Goal: Find specific page/section: Find specific page/section

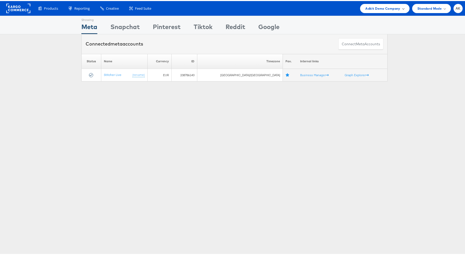
click at [384, 7] on span "Adkit Demo Company" at bounding box center [382, 7] width 35 height 5
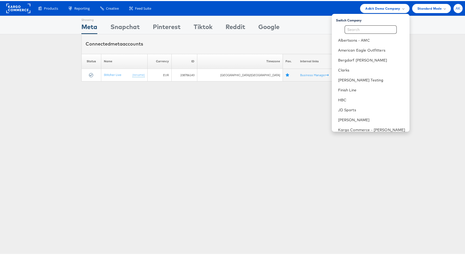
click at [457, 7] on div "AK" at bounding box center [457, 7] width 9 height 9
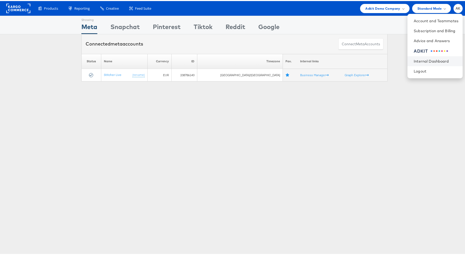
click at [429, 56] on li "Internal Dashboard" at bounding box center [434, 60] width 55 height 10
click at [429, 62] on link "Internal Dashboard" at bounding box center [436, 60] width 45 height 5
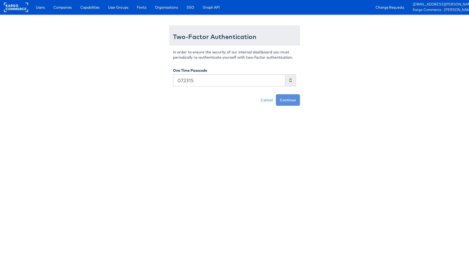
type input "072315"
click at [276, 94] on button "Continue" at bounding box center [288, 100] width 24 height 12
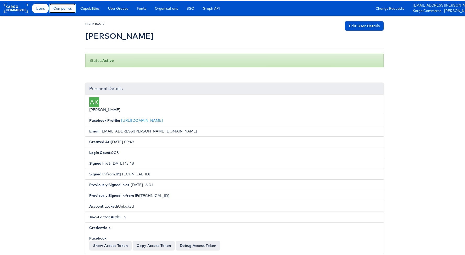
click at [69, 5] on span "Companies" at bounding box center [62, 7] width 18 height 5
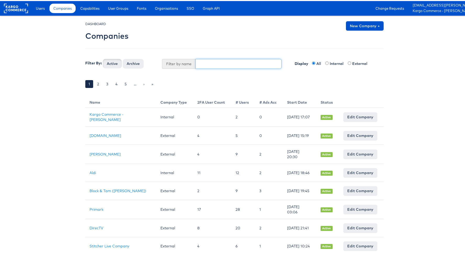
click at [221, 63] on input "text" at bounding box center [238, 63] width 86 height 10
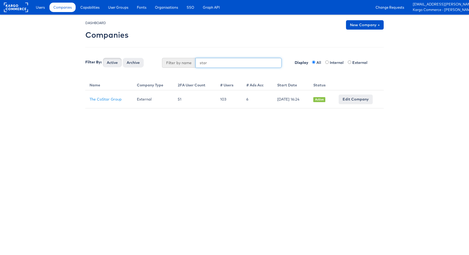
click at [103, 58] on button "Active" at bounding box center [112, 62] width 19 height 9
type input "s"
click at [103, 58] on button "Active" at bounding box center [112, 62] width 19 height 9
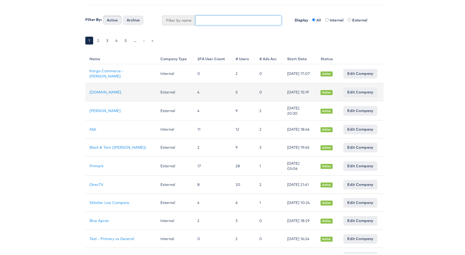
scroll to position [57, 0]
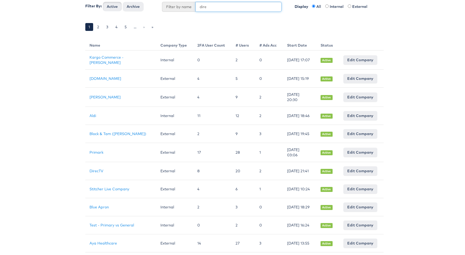
type input "dire"
click at [103, 1] on button "Active" at bounding box center [112, 5] width 19 height 9
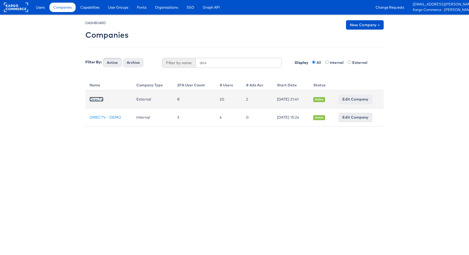
click at [96, 99] on link "DirecTV" at bounding box center [96, 99] width 14 height 5
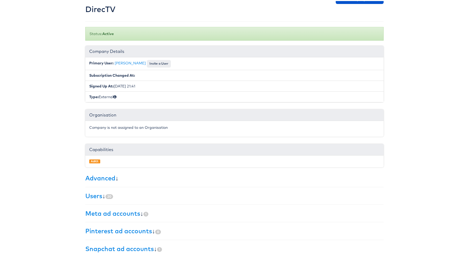
scroll to position [51, 0]
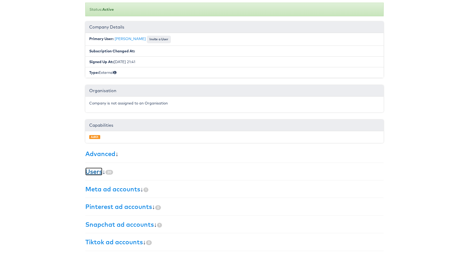
click at [91, 169] on link "Users" at bounding box center [93, 170] width 17 height 8
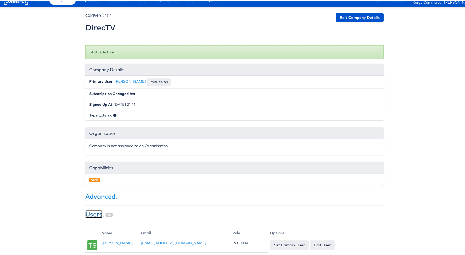
scroll to position [0, 0]
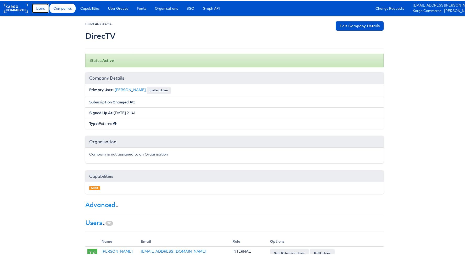
click at [48, 5] on link "Users" at bounding box center [40, 7] width 17 height 9
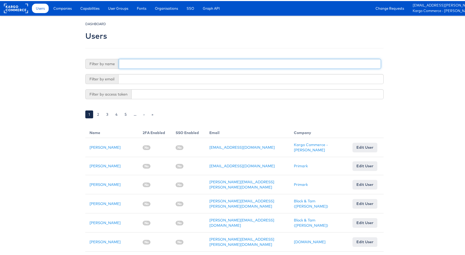
click at [157, 61] on input "text" at bounding box center [250, 63] width 262 height 10
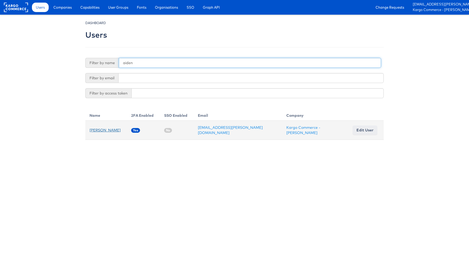
type input "aiden"
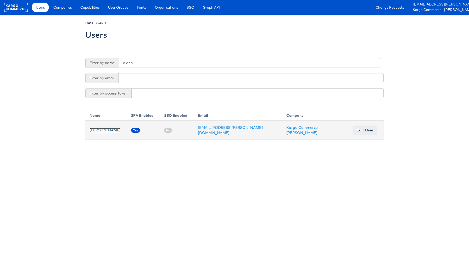
click at [103, 128] on link "[PERSON_NAME]" at bounding box center [104, 130] width 31 height 5
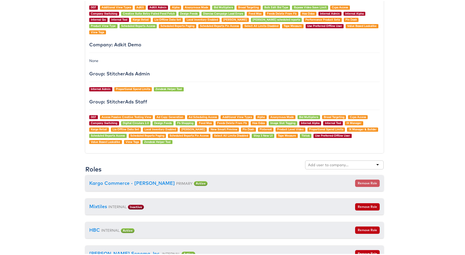
scroll to position [477, 0]
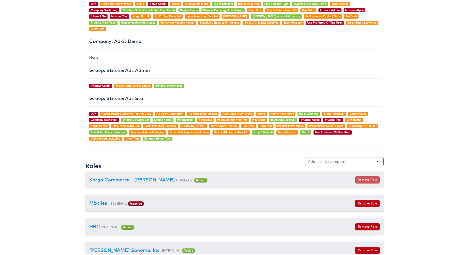
click at [321, 158] on input "text" at bounding box center [328, 160] width 41 height 5
type input "dire"
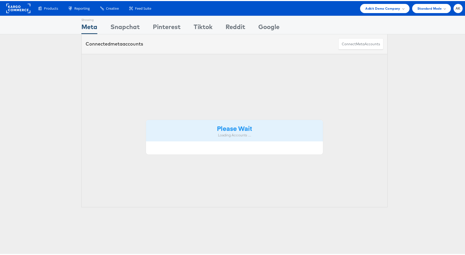
click at [369, 8] on span "Adkit Demo Company" at bounding box center [382, 7] width 35 height 5
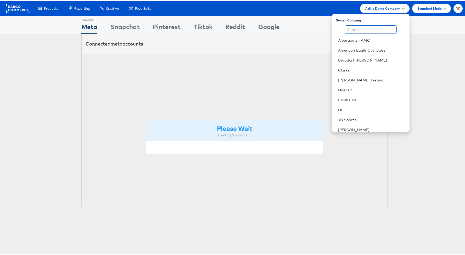
click at [364, 25] on input "text" at bounding box center [371, 28] width 52 height 8
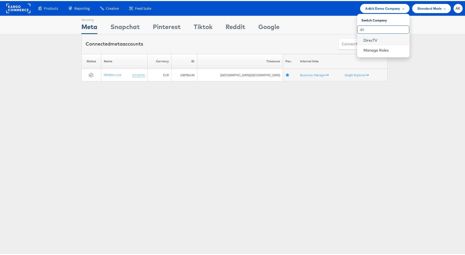
type input "dir"
click at [367, 41] on link "DirecTV" at bounding box center [384, 39] width 42 height 5
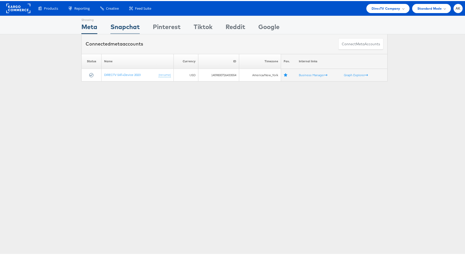
click at [116, 25] on div "Snapchat" at bounding box center [124, 27] width 29 height 12
